Goal: Information Seeking & Learning: Learn about a topic

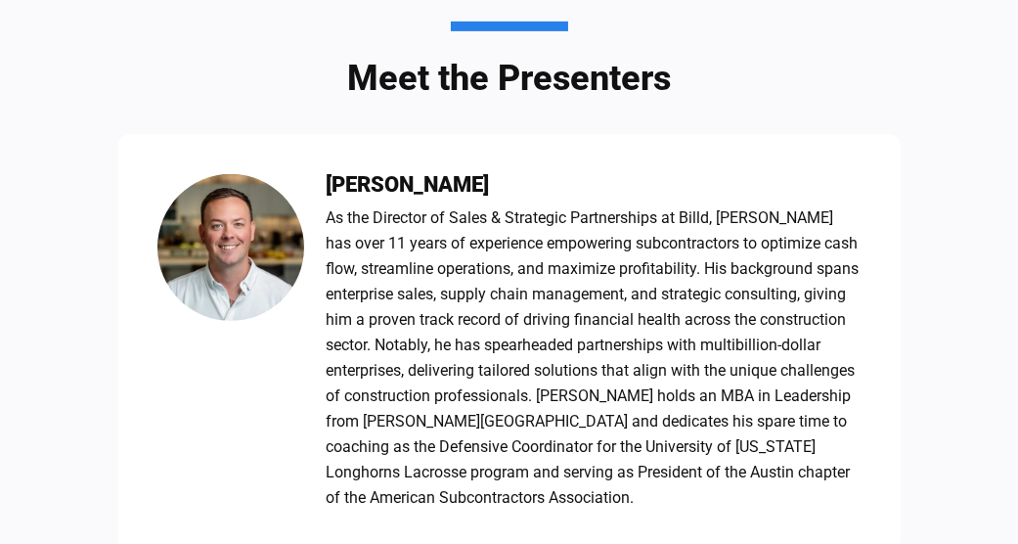
scroll to position [947, 0]
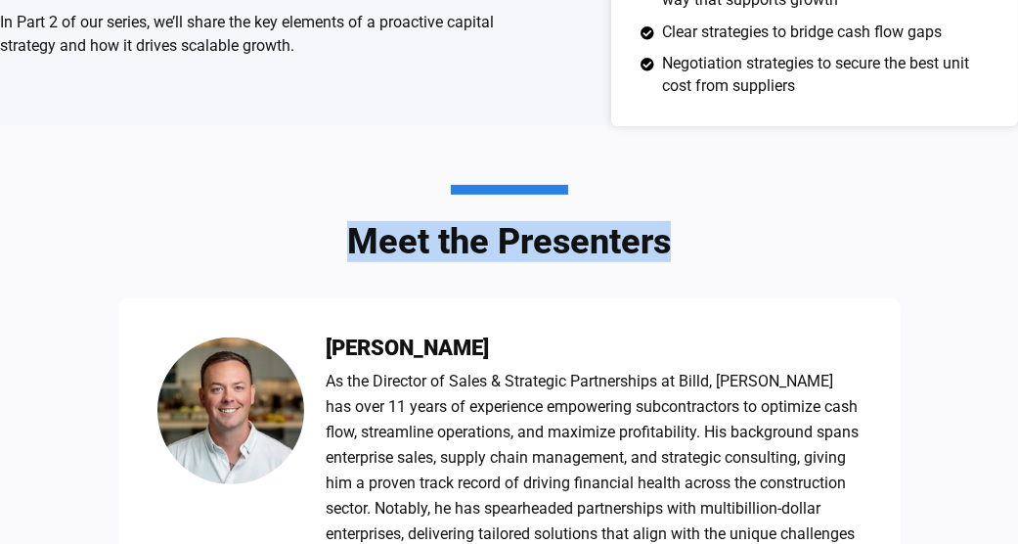
drag, startPoint x: 691, startPoint y: 254, endPoint x: 319, endPoint y: 237, distance: 372.1
copy h3 "Meet the Presenters"
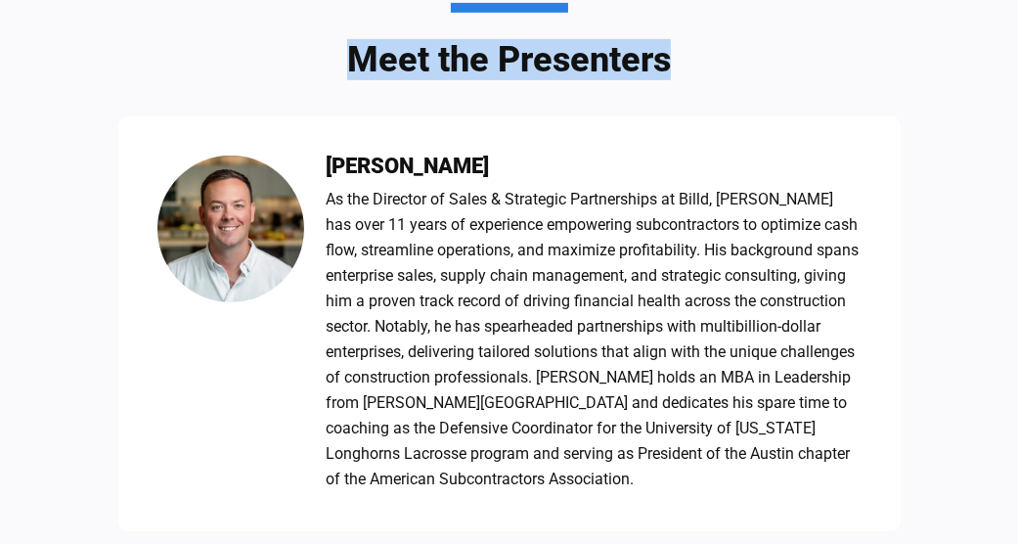
scroll to position [683, 0]
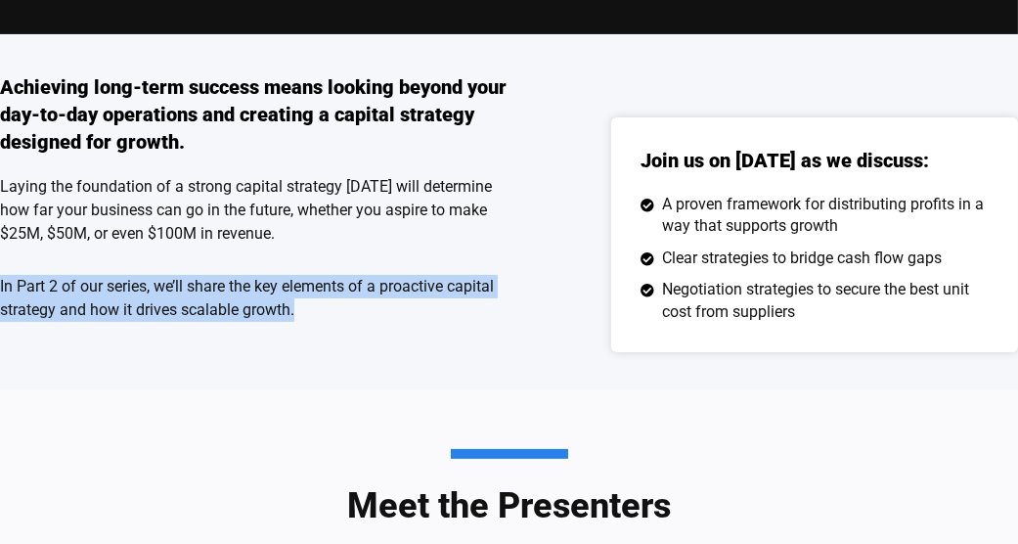
drag, startPoint x: 279, startPoint y: 312, endPoint x: -5, endPoint y: 280, distance: 285.5
copy p "In Part 2 of our series, we’ll share the key elements of a proactive capital st…"
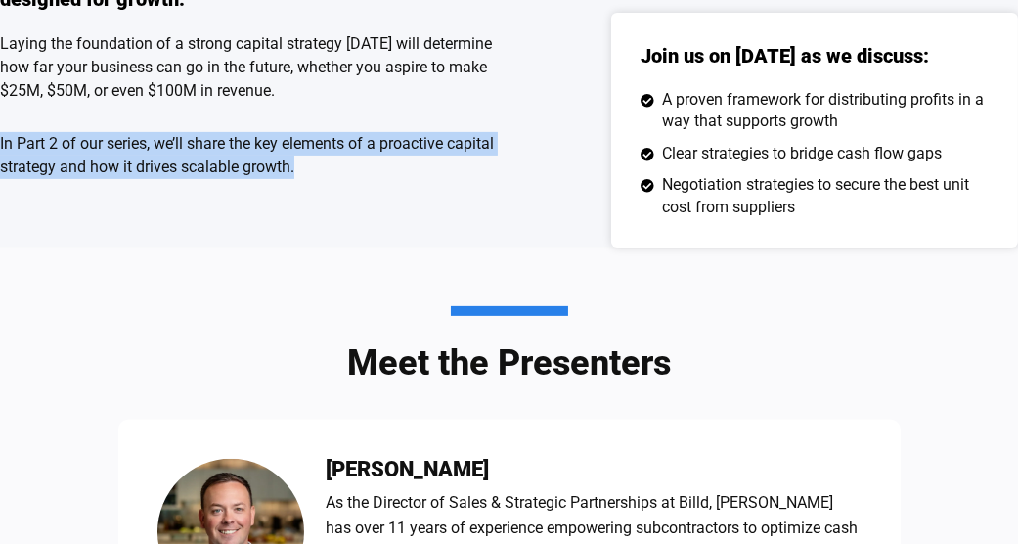
scroll to position [820, 0]
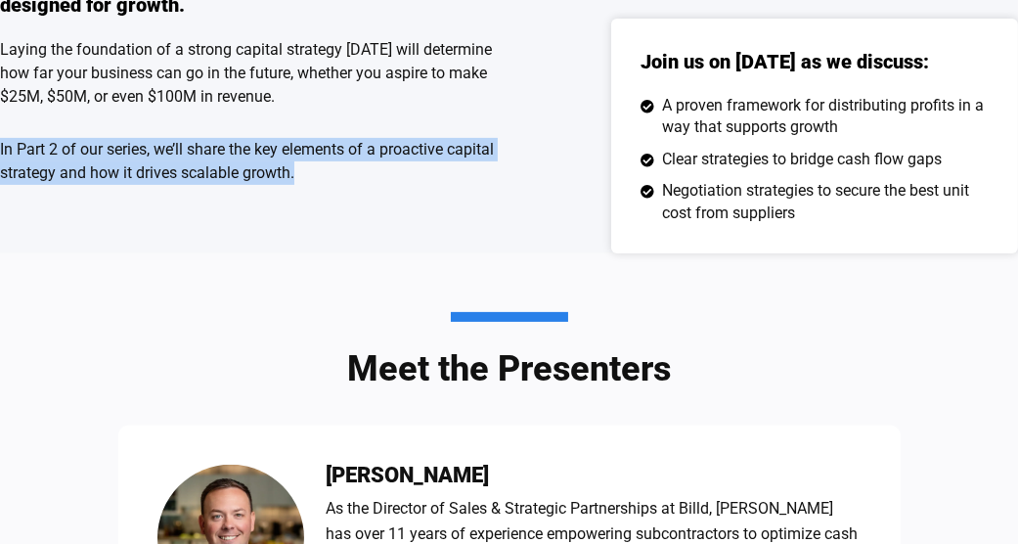
copy p "In Part 2 of our series, we’ll share the key elements of a proactive capital st…"
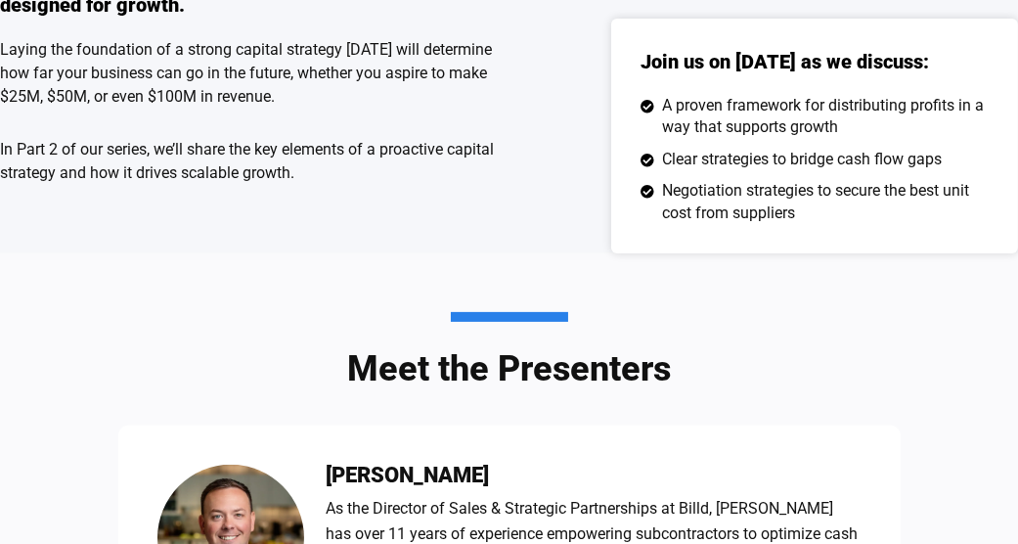
click at [252, 181] on p "In Part 2 of our series, we’ll share the key elements of a proactive capital st…" at bounding box center [255, 161] width 510 height 47
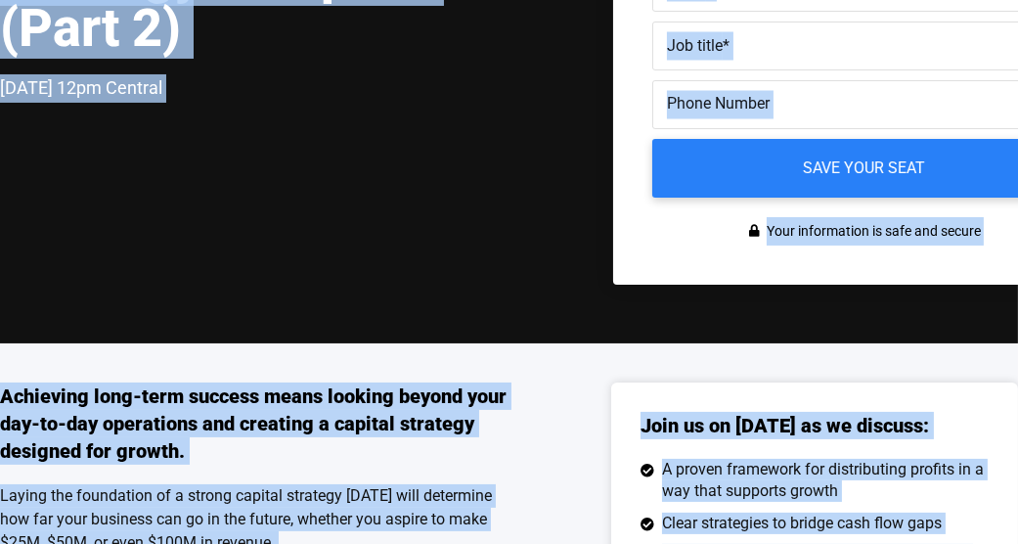
copy body "Virtual Meetup for Commercial Subcontractor Executives Build [DATE], Scale [DAT…"
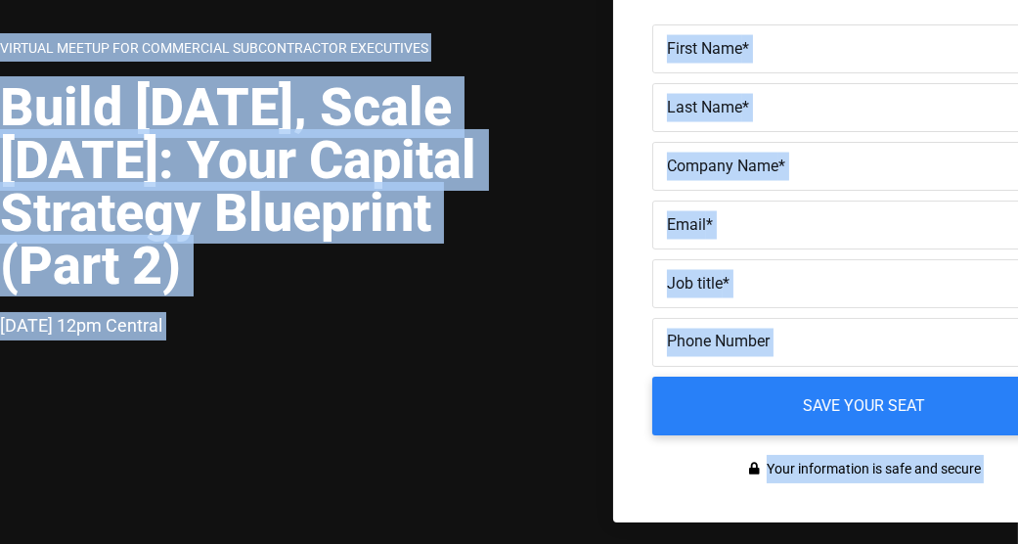
scroll to position [171, 0]
